Goal: Task Accomplishment & Management: Manage account settings

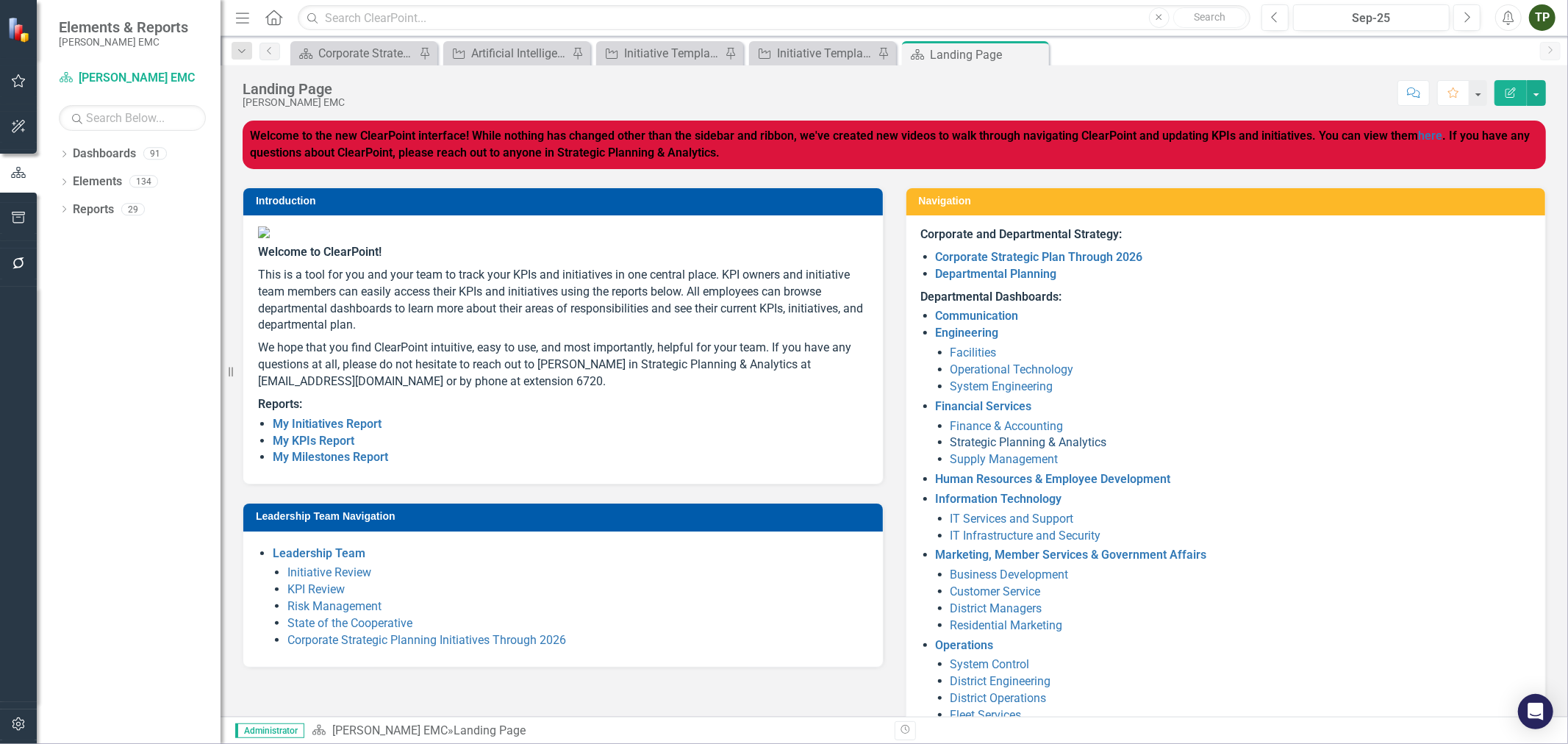
click at [1075, 445] on link "Strategic Planning & Analytics" at bounding box center [1029, 441] width 157 height 14
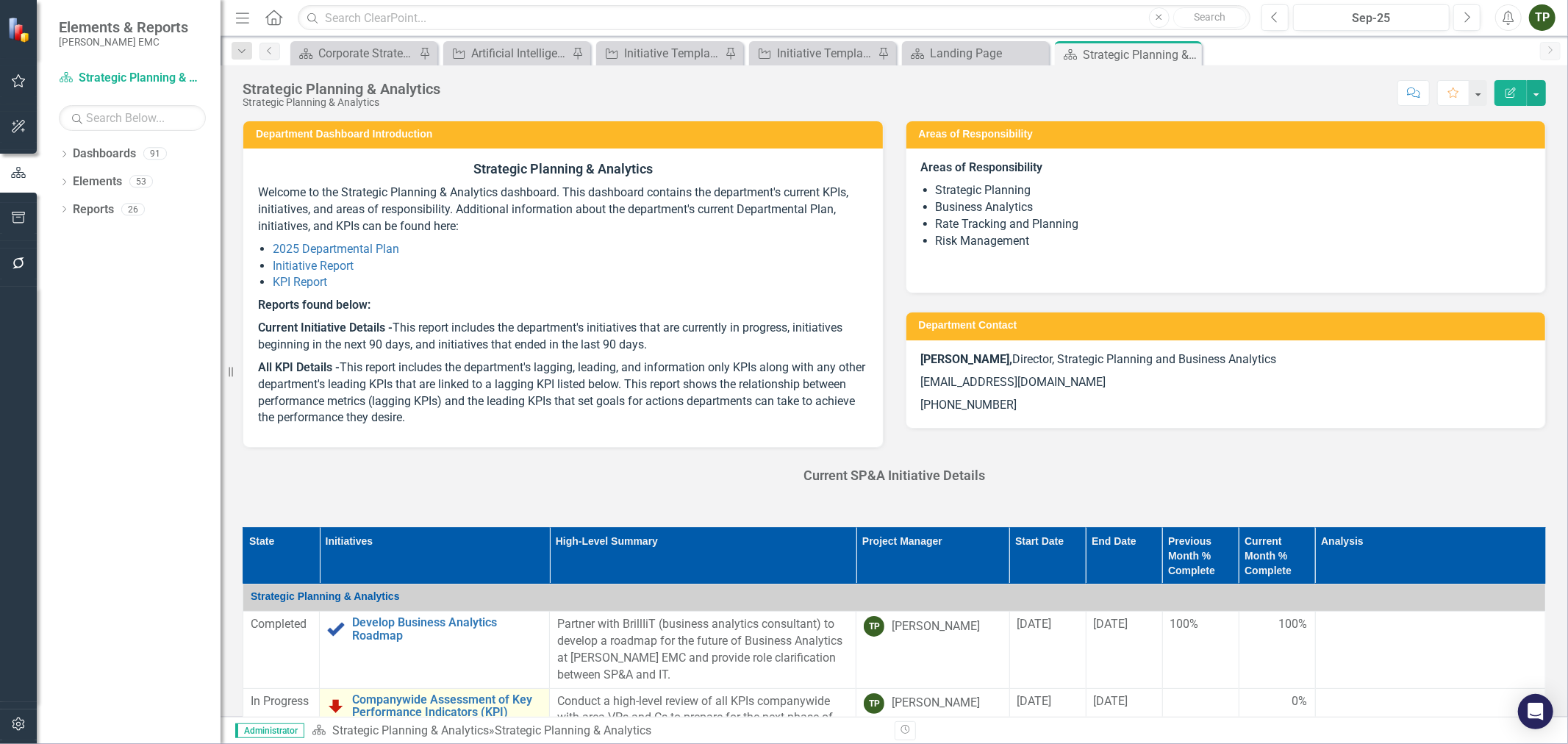
scroll to position [245, 0]
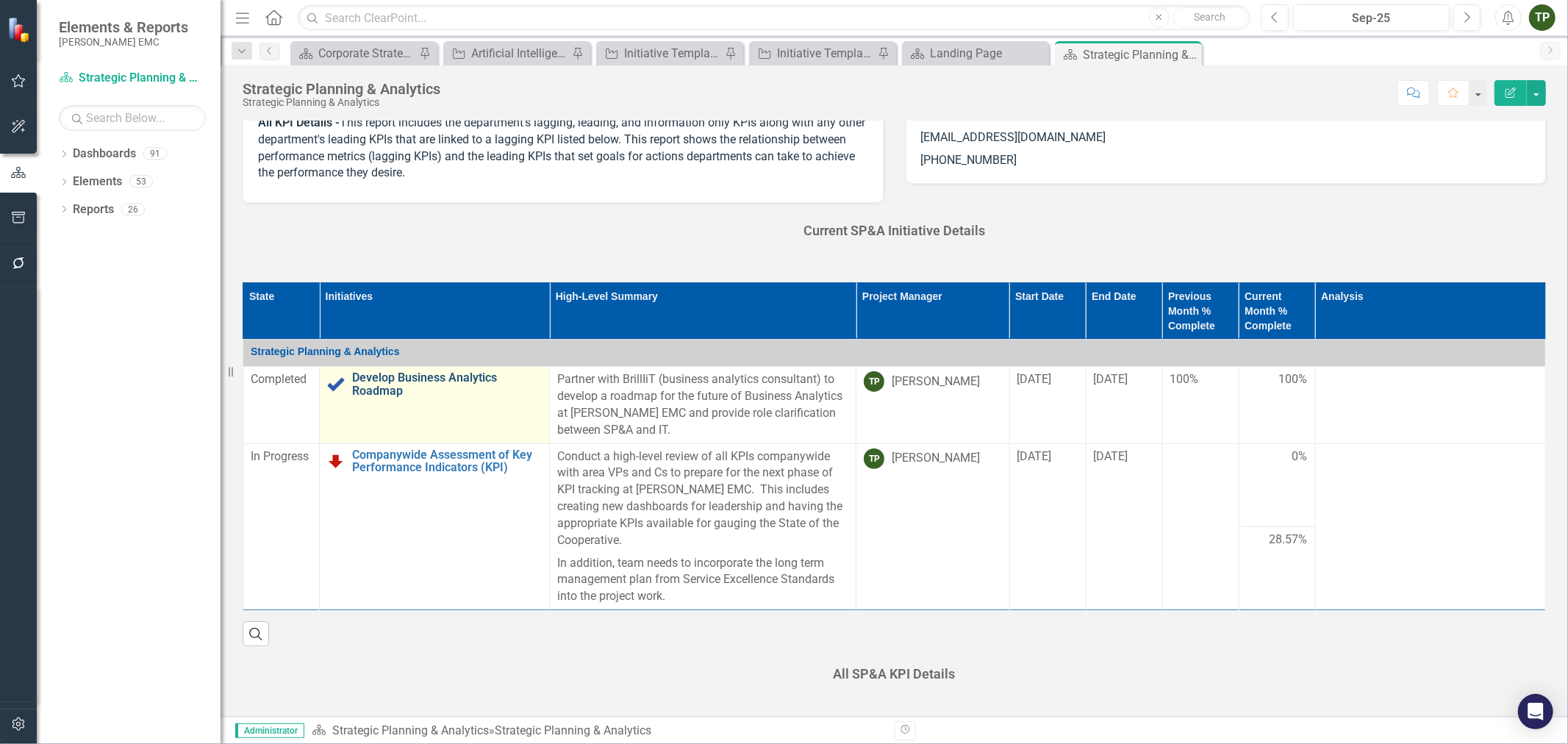
click at [416, 378] on link "Develop Business Analytics Roadmap" at bounding box center [447, 384] width 190 height 26
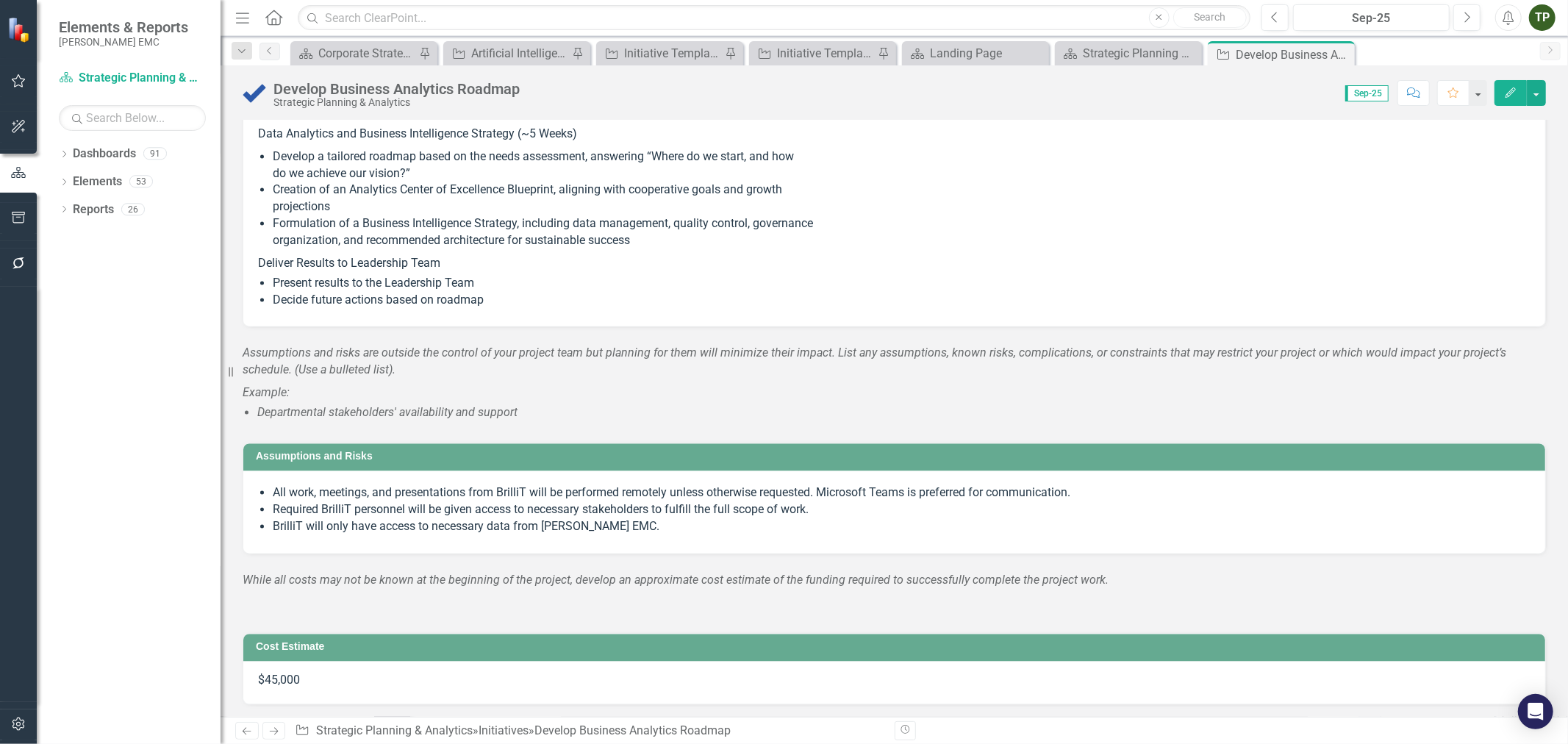
scroll to position [2449, 0]
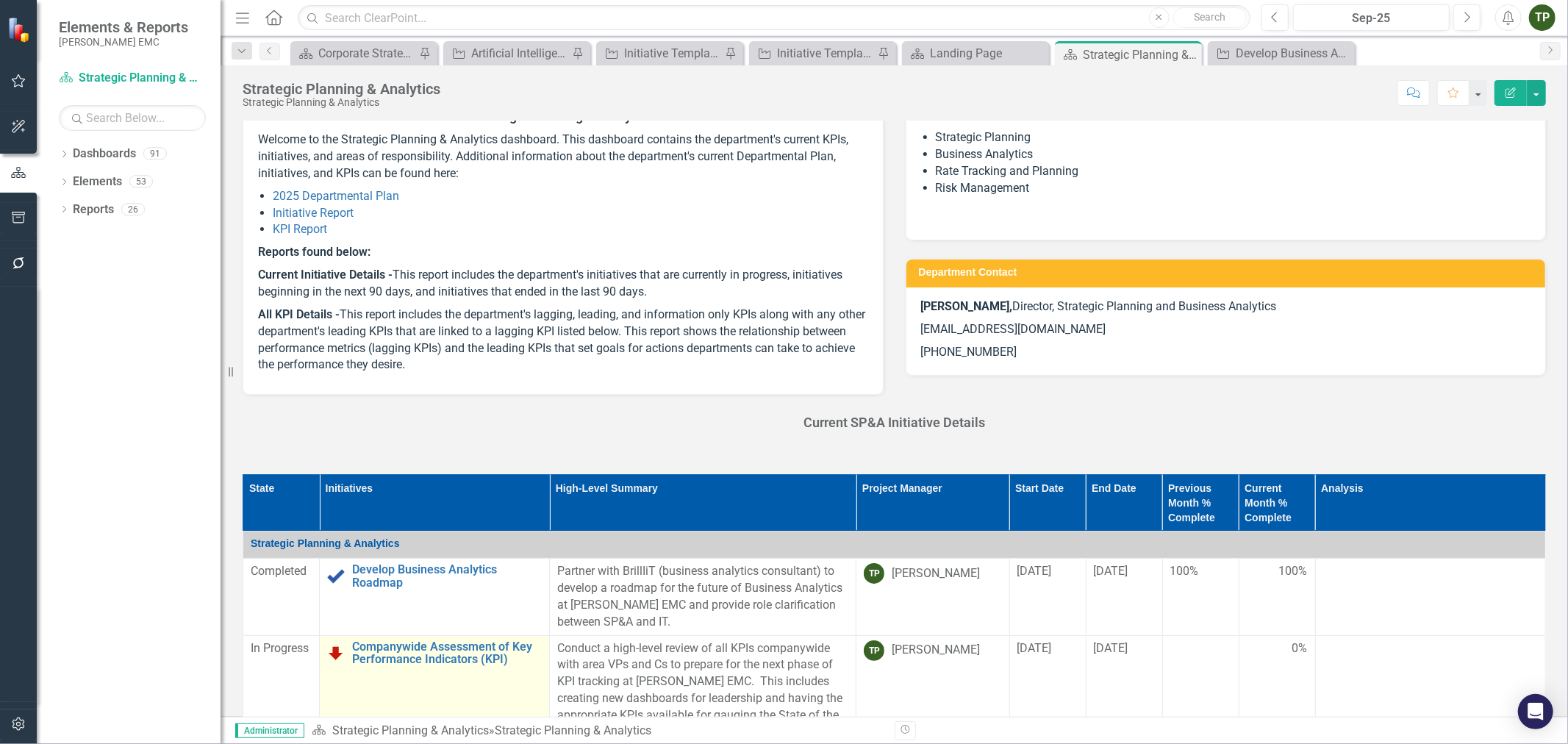
scroll to position [82, 0]
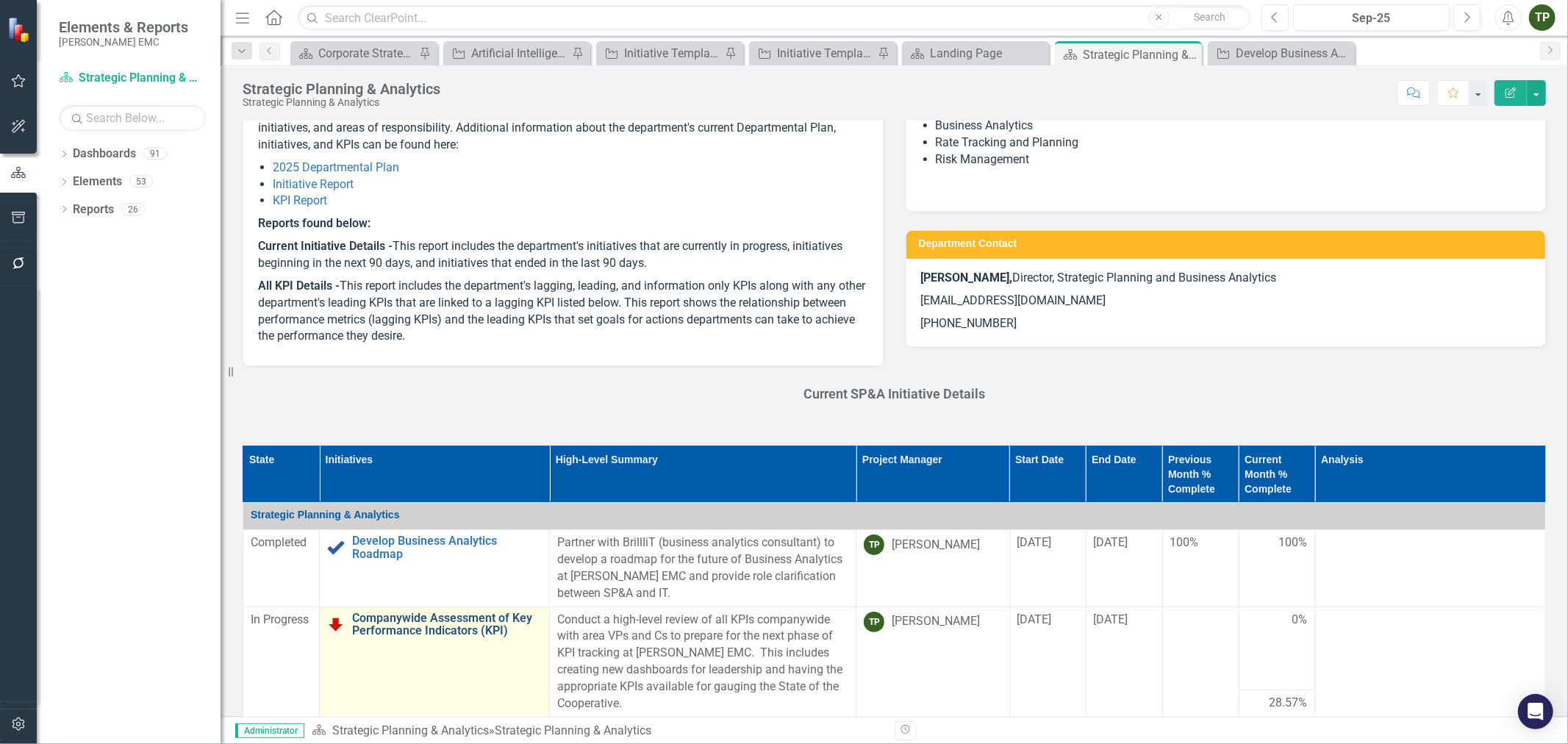
click at [443, 611] on link "Companywide Assessment of Key Performance Indicators (KPI)" at bounding box center [447, 624] width 190 height 26
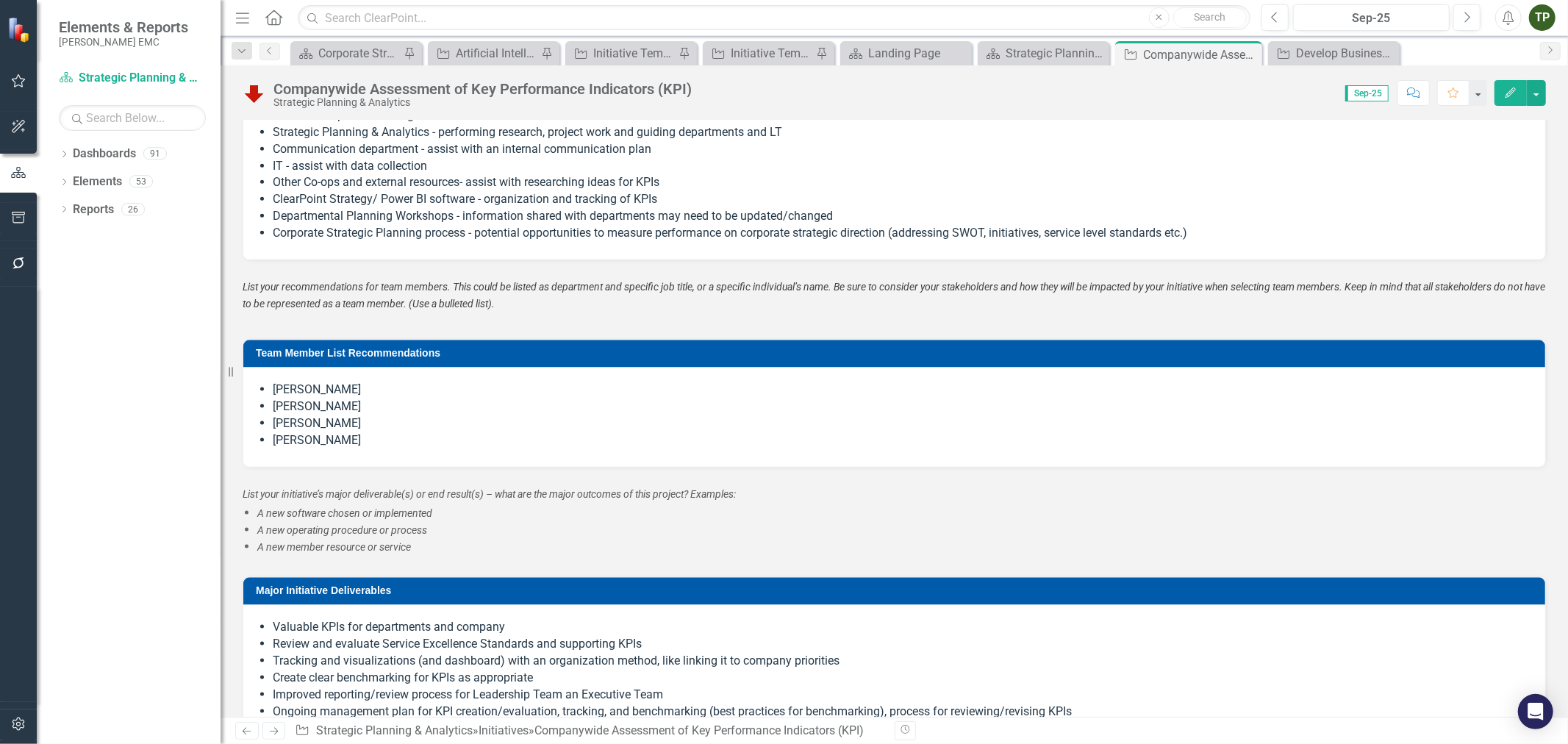
scroll to position [1715, 0]
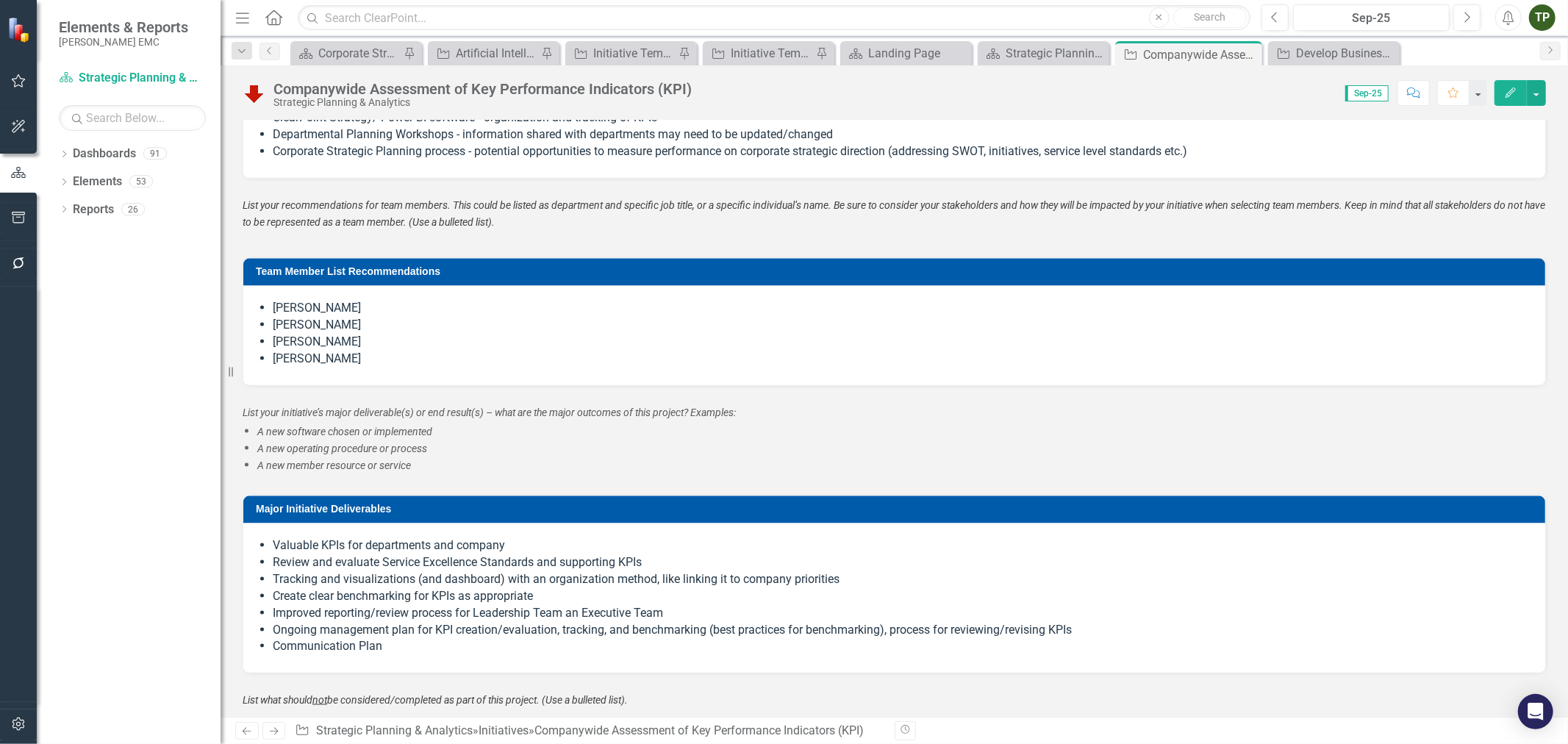
click at [449, 86] on div "Companywide Assessment of Key Performance Indicators (KPI)" at bounding box center [483, 89] width 418 height 17
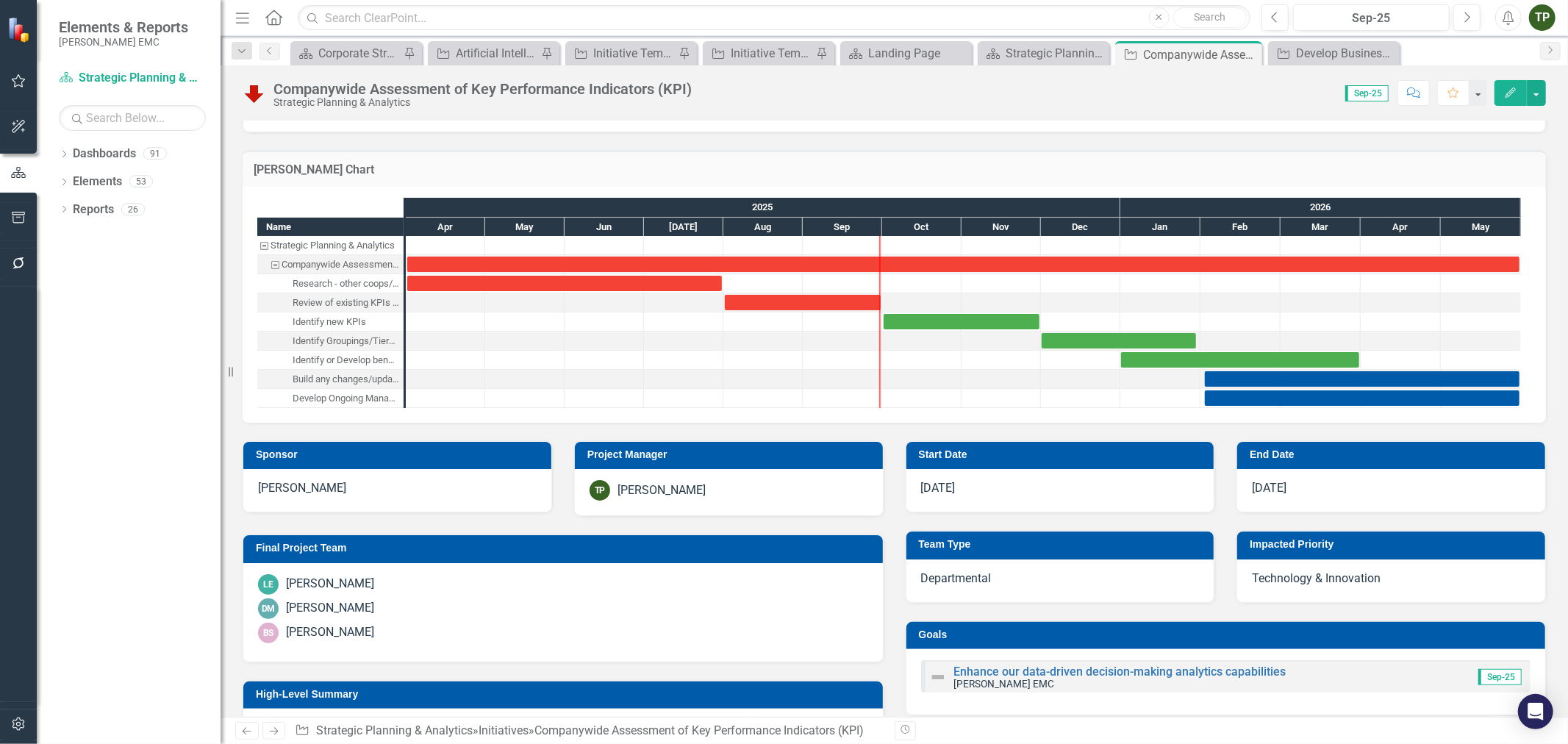
scroll to position [0, 0]
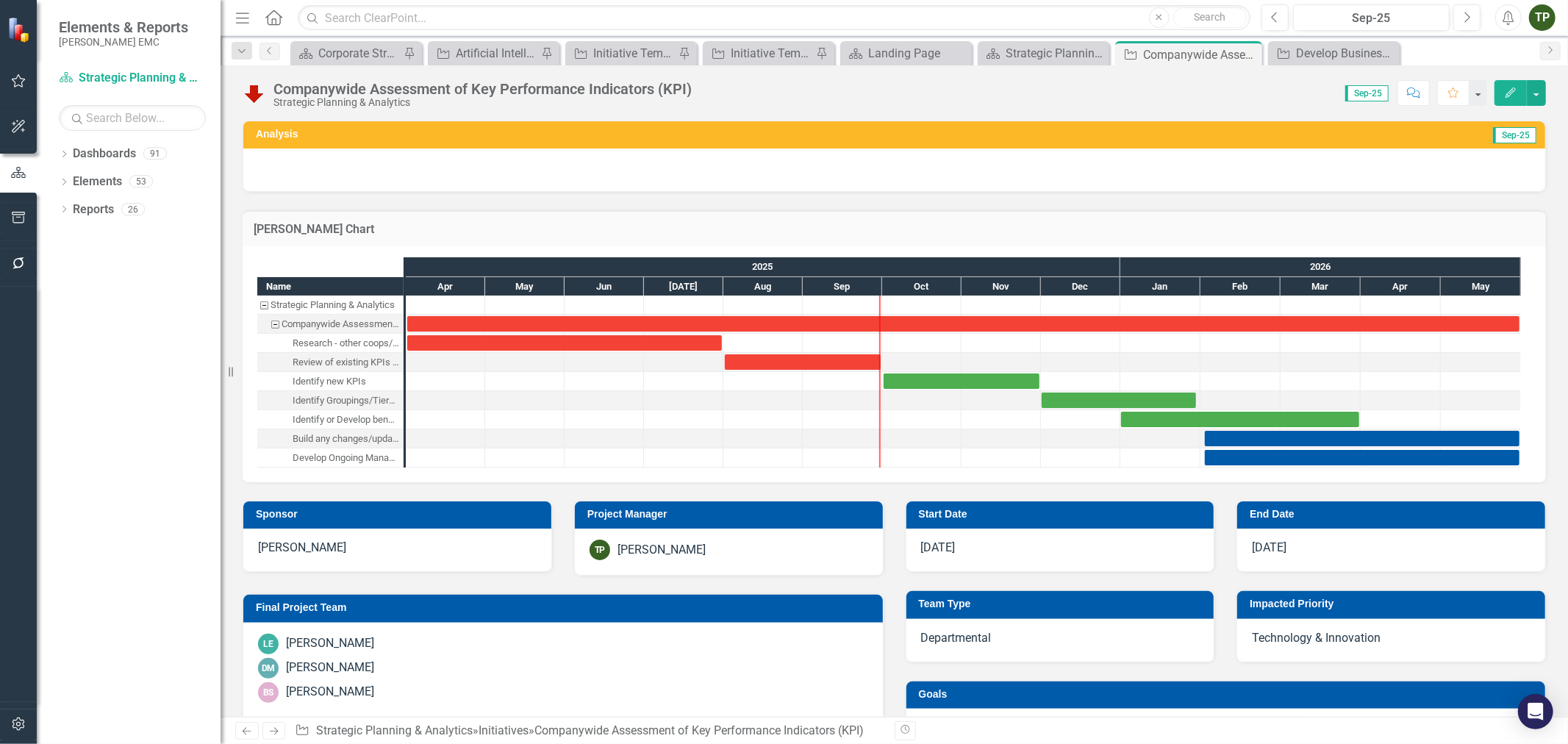
click at [1516, 98] on button "Edit" at bounding box center [1510, 93] width 32 height 26
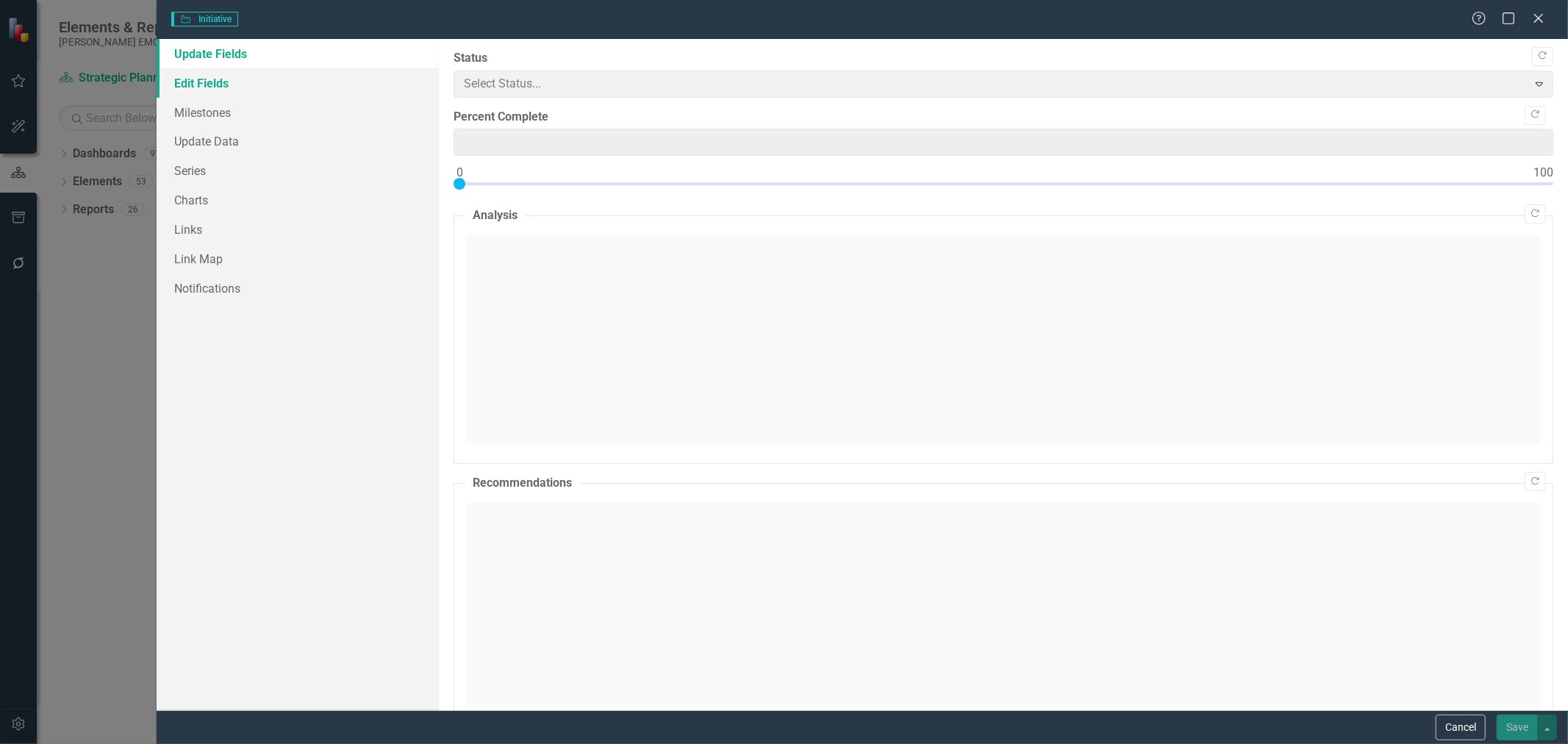
type input "0"
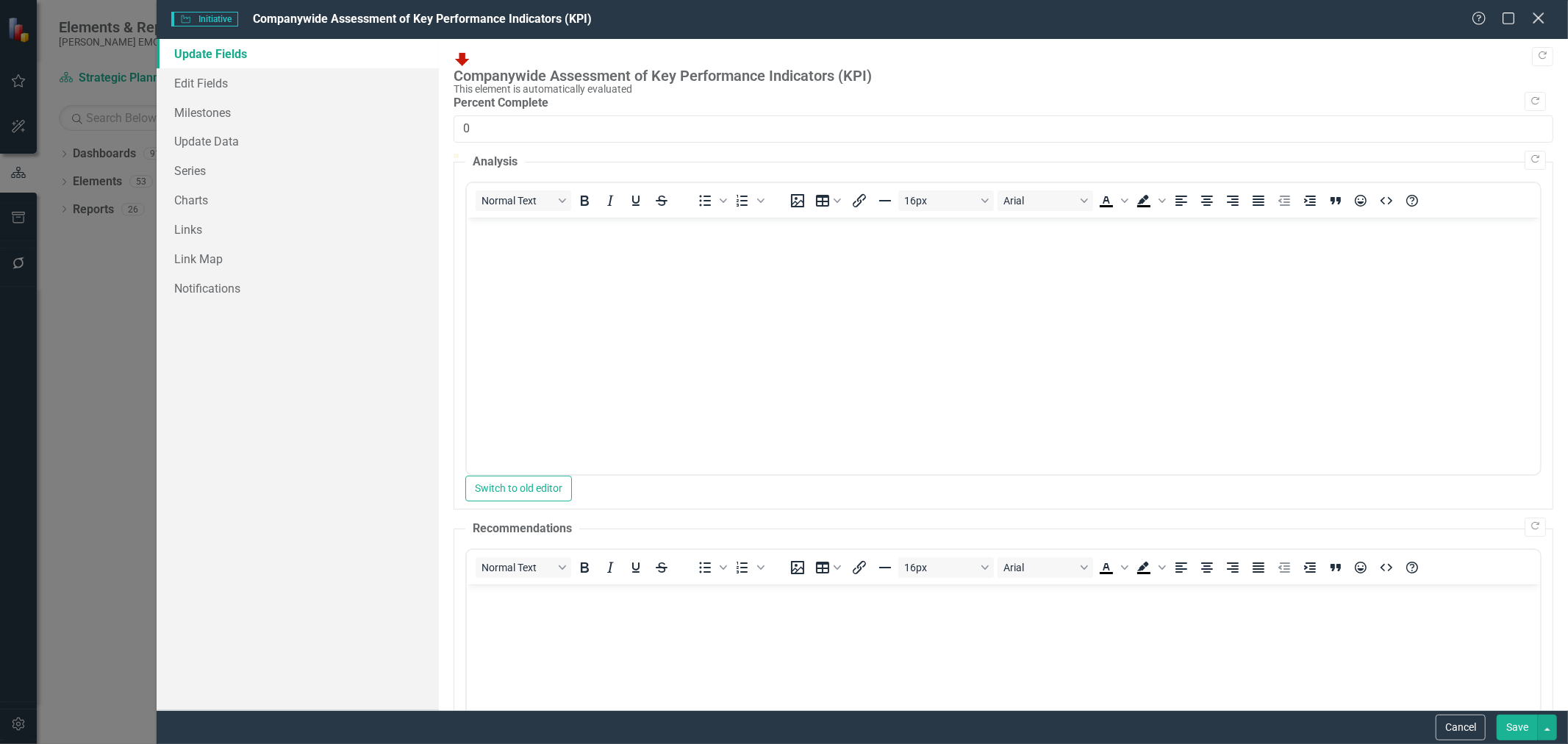
click at [1546, 16] on div "Help Maximize Close" at bounding box center [1513, 19] width 82 height 17
click at [1539, 24] on icon "Close" at bounding box center [1539, 17] width 18 height 14
